Goal: Information Seeking & Learning: Learn about a topic

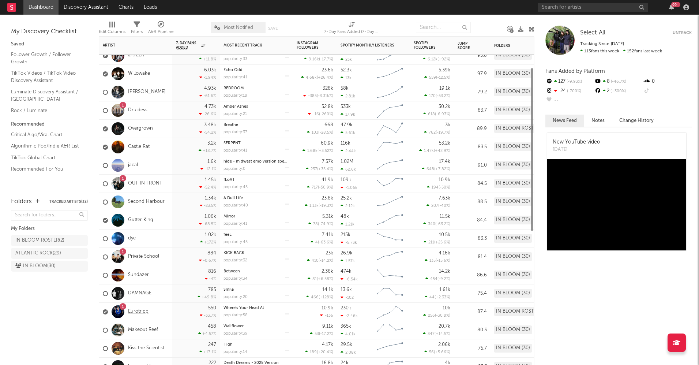
click at [139, 313] on link "Eurotripp" at bounding box center [138, 311] width 20 height 6
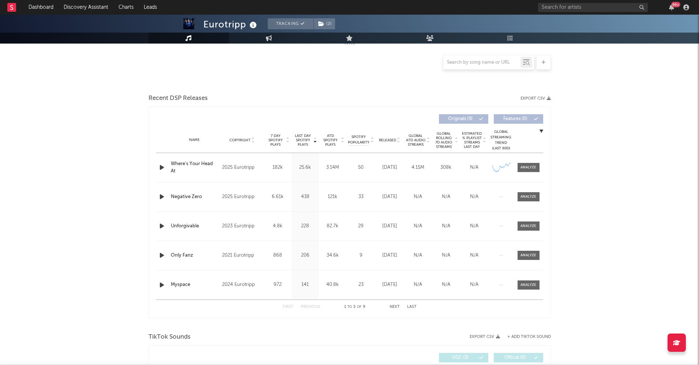
scroll to position [172, 0]
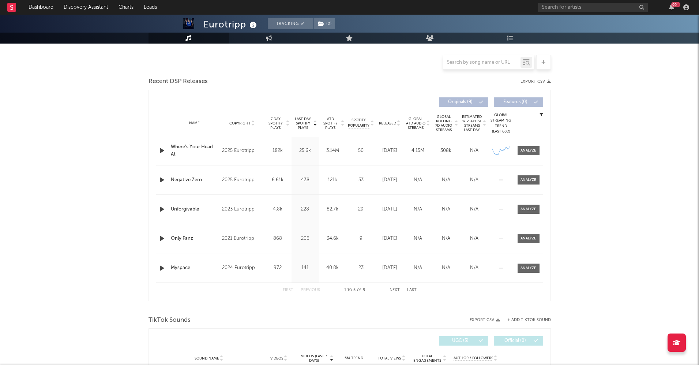
select select "1w"
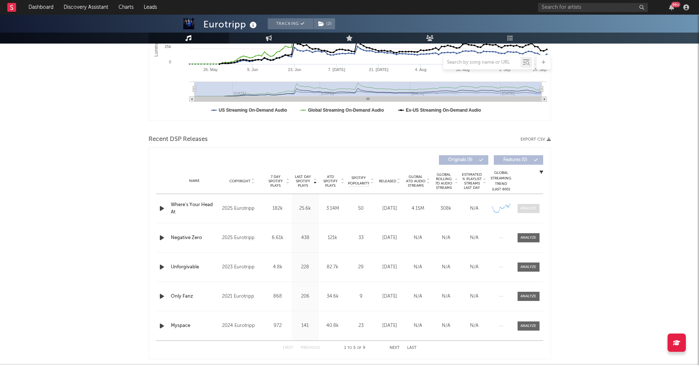
click at [532, 211] on span at bounding box center [528, 208] width 22 height 9
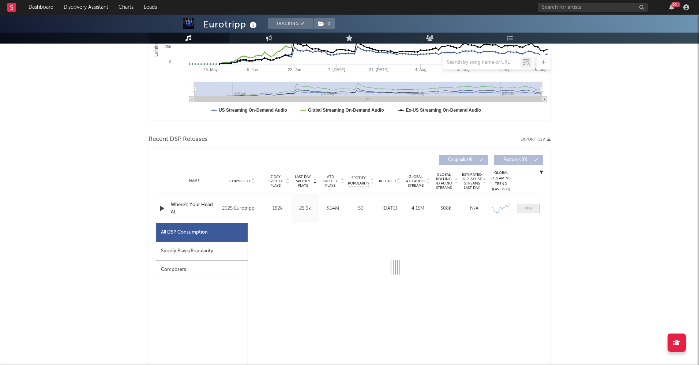
scroll to position [243, 0]
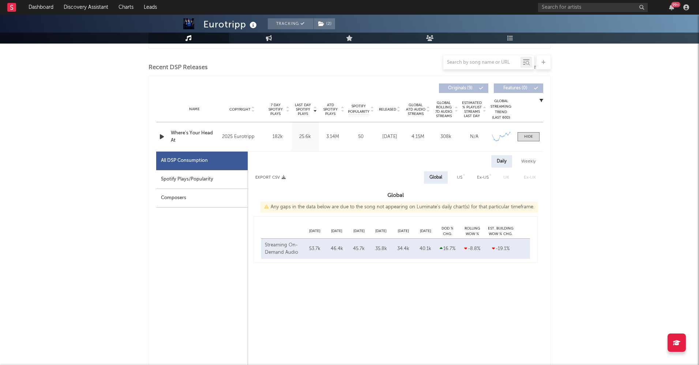
select select "1w"
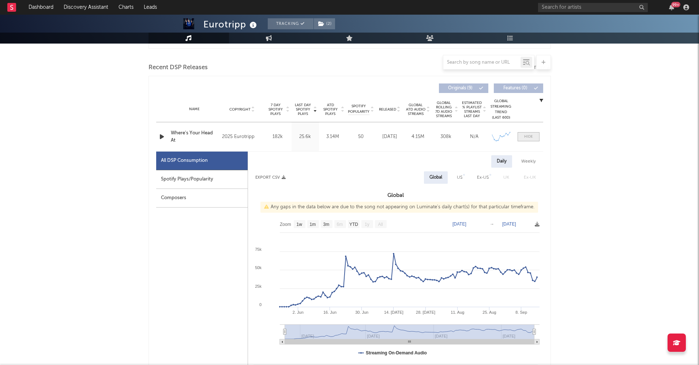
click at [527, 136] on div at bounding box center [528, 136] width 9 height 5
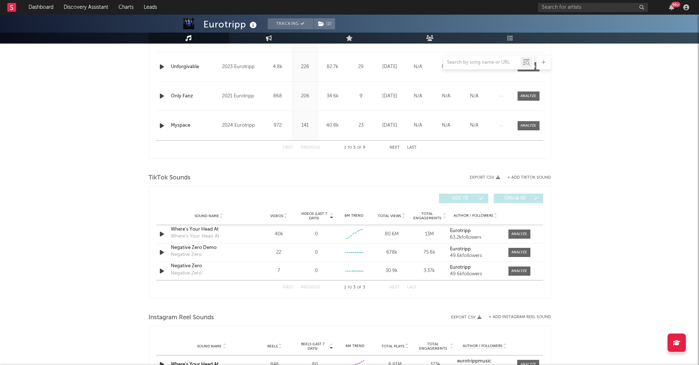
scroll to position [384, 0]
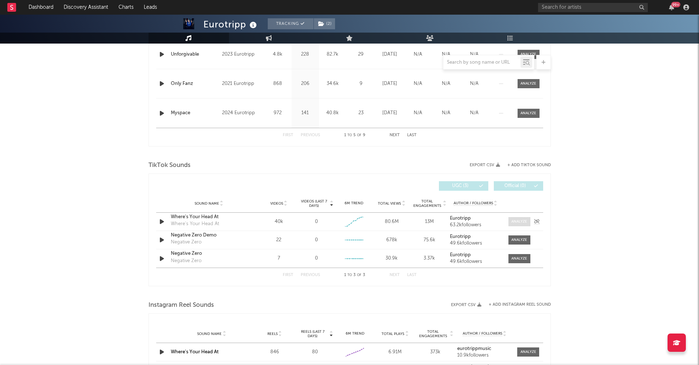
click at [520, 223] on div at bounding box center [519, 221] width 16 height 5
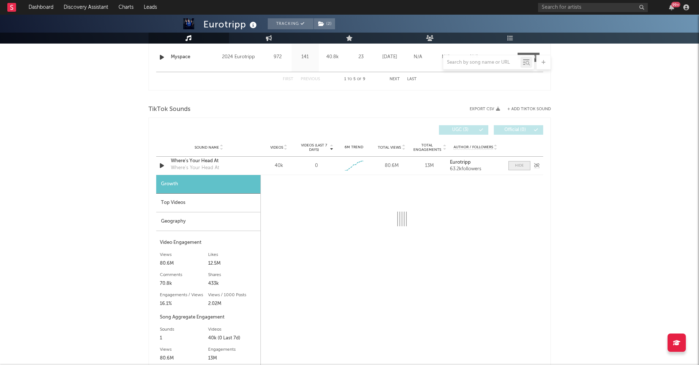
select select "1w"
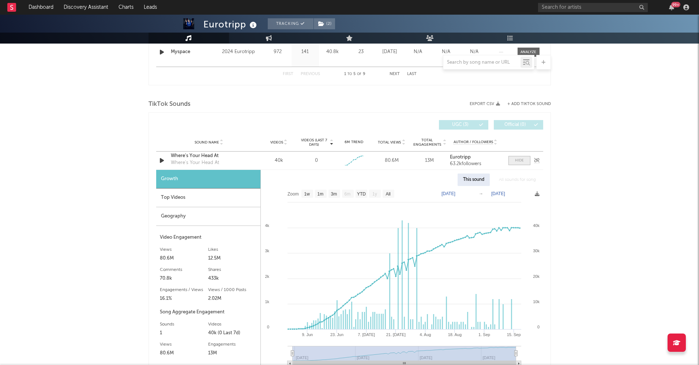
scroll to position [448, 0]
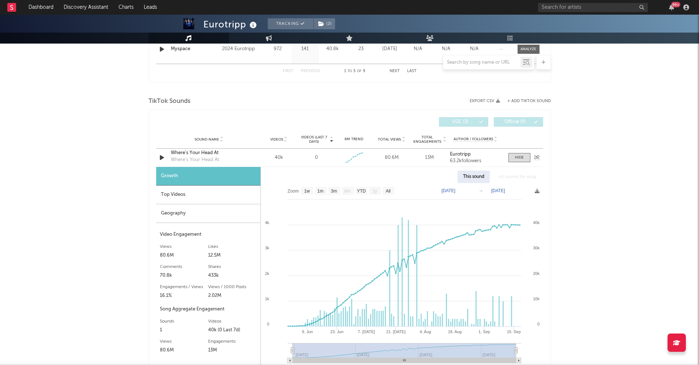
click at [184, 153] on div "Where's Your Head At" at bounding box center [209, 152] width 76 height 7
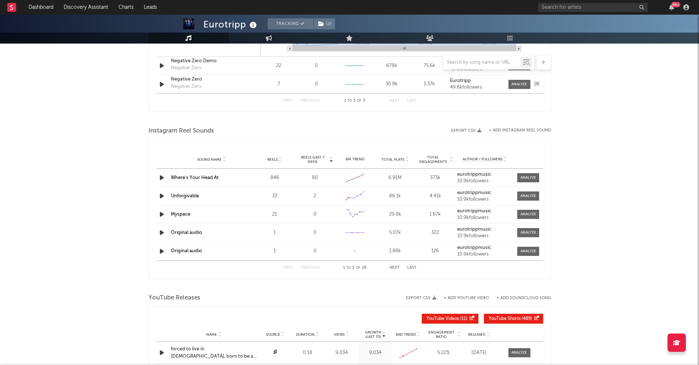
scroll to position [760, 0]
click at [526, 175] on div at bounding box center [528, 176] width 16 height 5
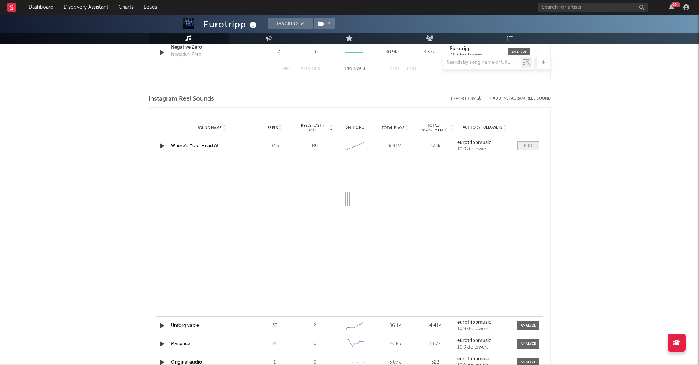
select select "1w"
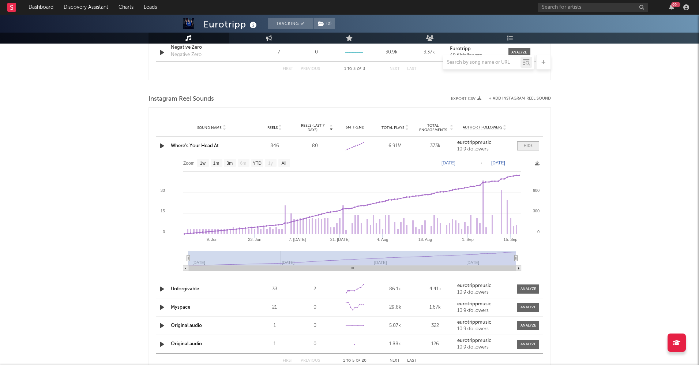
scroll to position [799, 0]
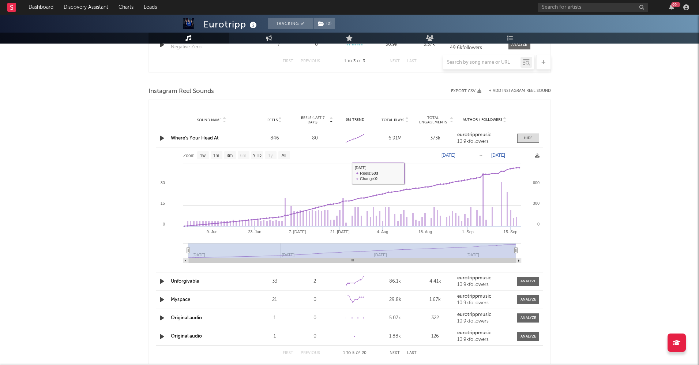
click at [205, 136] on link "Where's Your Head At" at bounding box center [195, 138] width 48 height 5
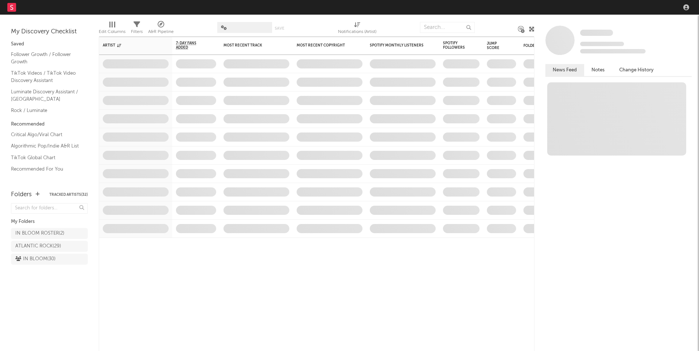
click at [482, 7] on nav "Dashboard Discovery Assistant Charts Leads" at bounding box center [349, 7] width 699 height 15
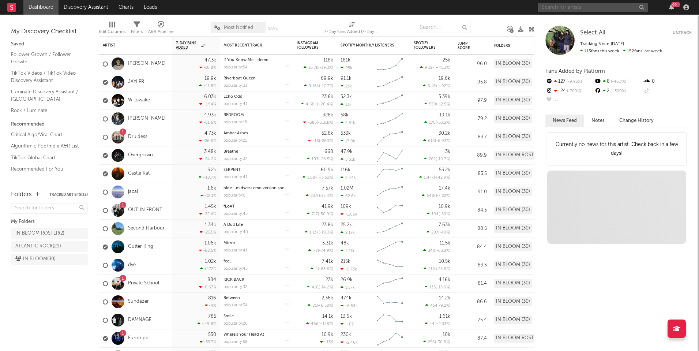
click at [551, 4] on input "text" at bounding box center [593, 7] width 110 height 9
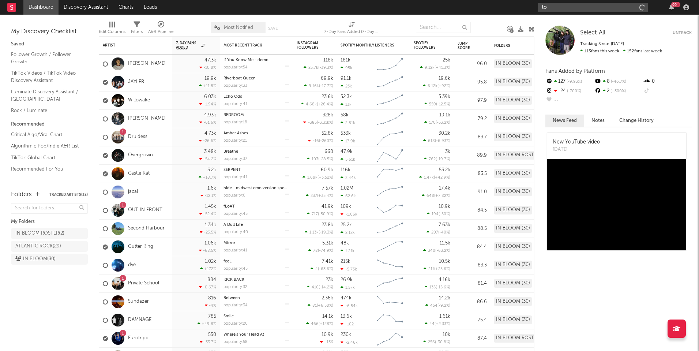
type input "t"
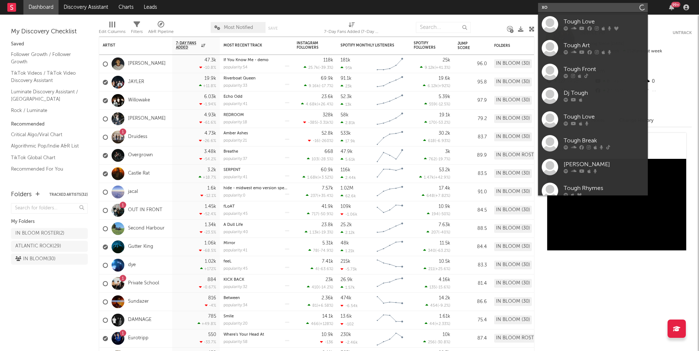
type input "x"
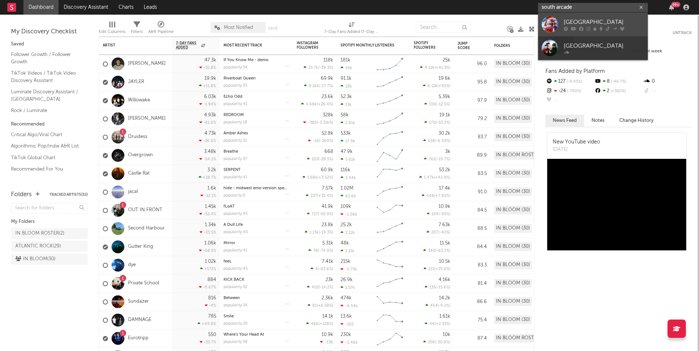
type input "south arcade"
click at [566, 19] on div "South Arcade" at bounding box center [604, 22] width 80 height 9
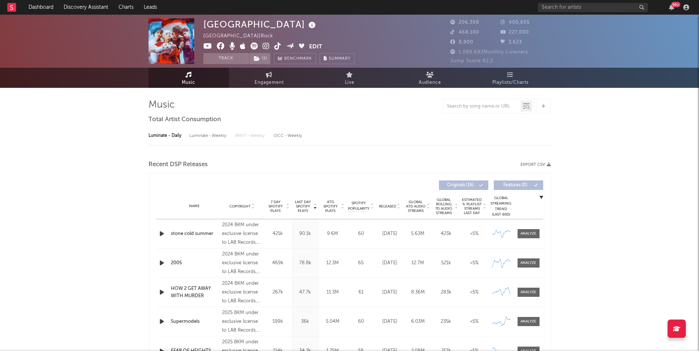
select select "6m"
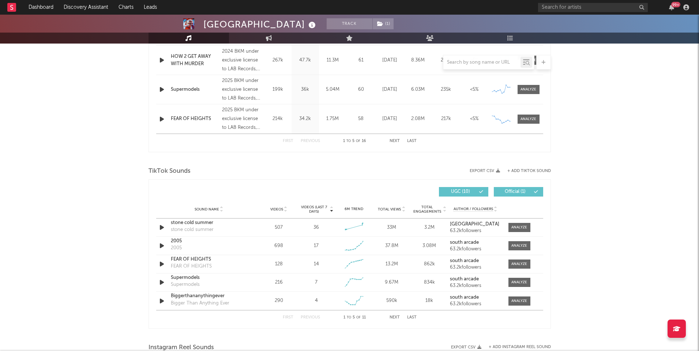
scroll to position [379, 0]
click at [521, 227] on div at bounding box center [519, 225] width 16 height 5
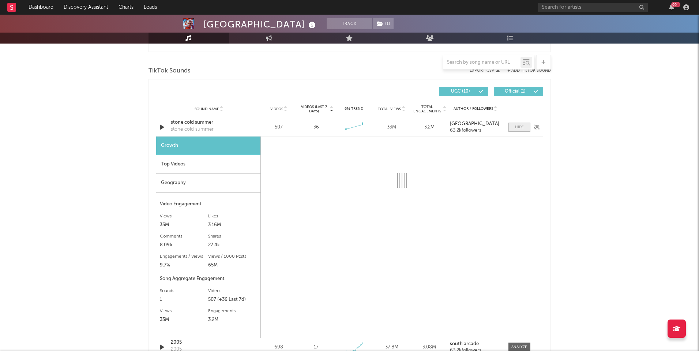
scroll to position [479, 0]
select select "6m"
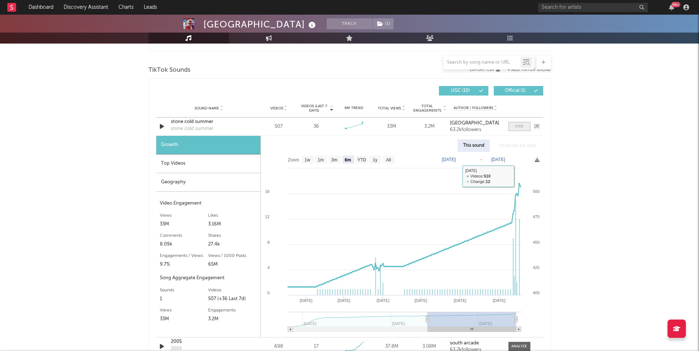
click at [516, 124] on div at bounding box center [519, 126] width 9 height 5
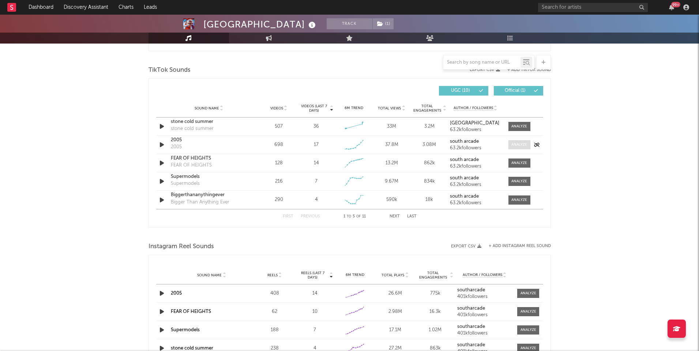
click at [513, 147] on div at bounding box center [519, 144] width 16 height 5
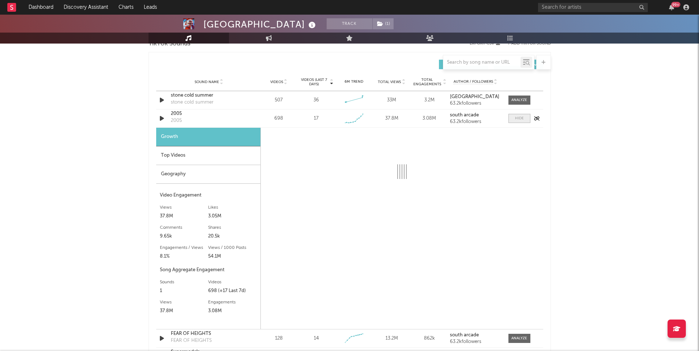
scroll to position [506, 0]
select select "6m"
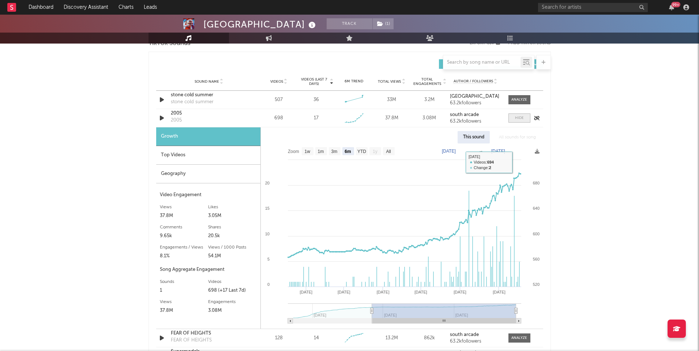
click at [516, 120] on div at bounding box center [519, 117] width 9 height 5
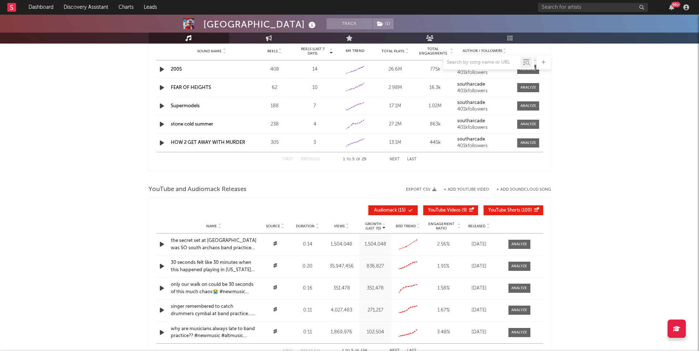
scroll to position [705, 0]
